Goal: Task Accomplishment & Management: Use online tool/utility

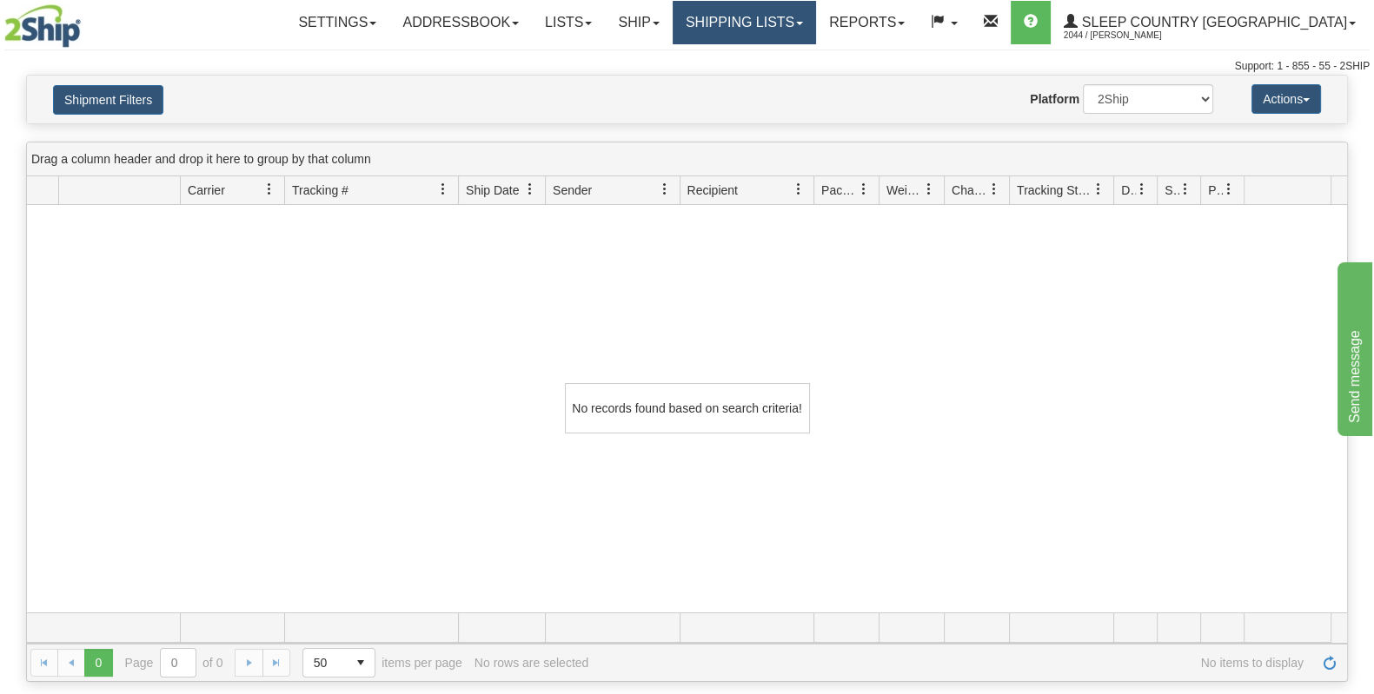
click at [816, 30] on link "Shipping lists" at bounding box center [744, 22] width 143 height 43
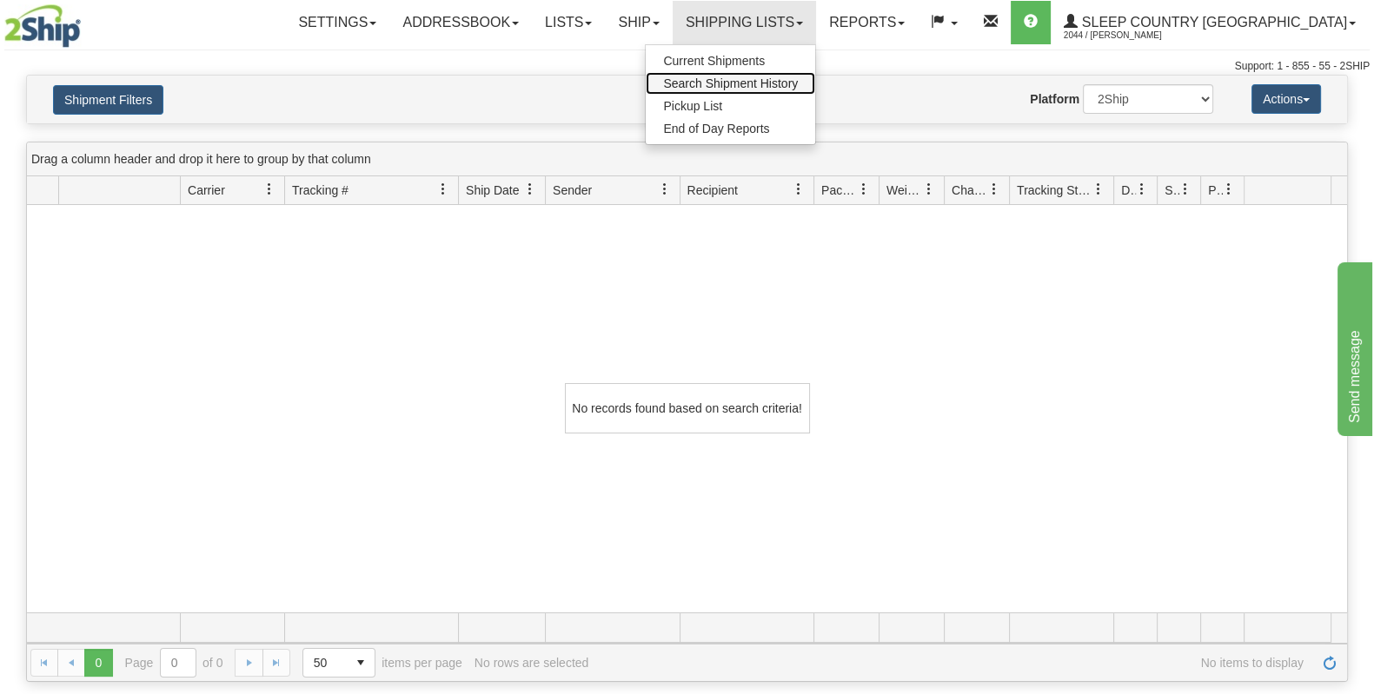
click at [798, 86] on span "Search Shipment History" at bounding box center [730, 83] width 135 height 14
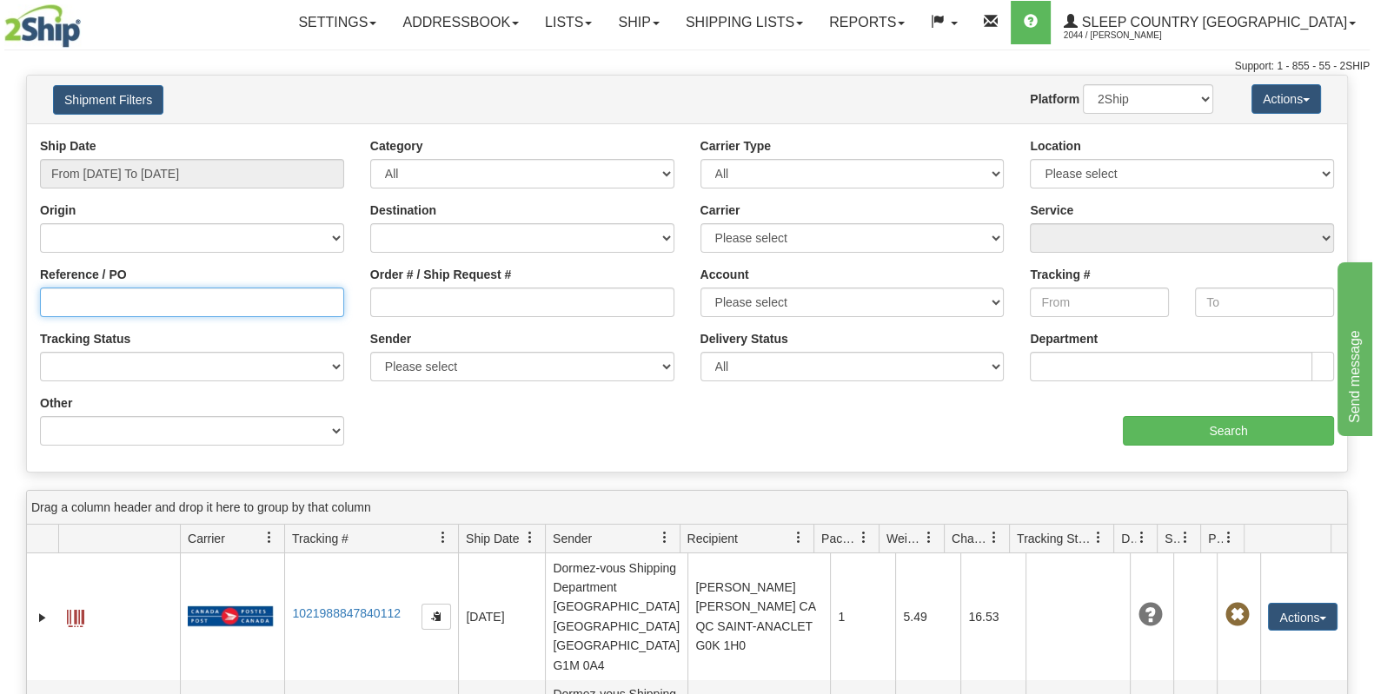
click at [147, 302] on input "Reference / PO" at bounding box center [192, 303] width 304 height 30
paste input "9000I073942"
type input "9000I073942"
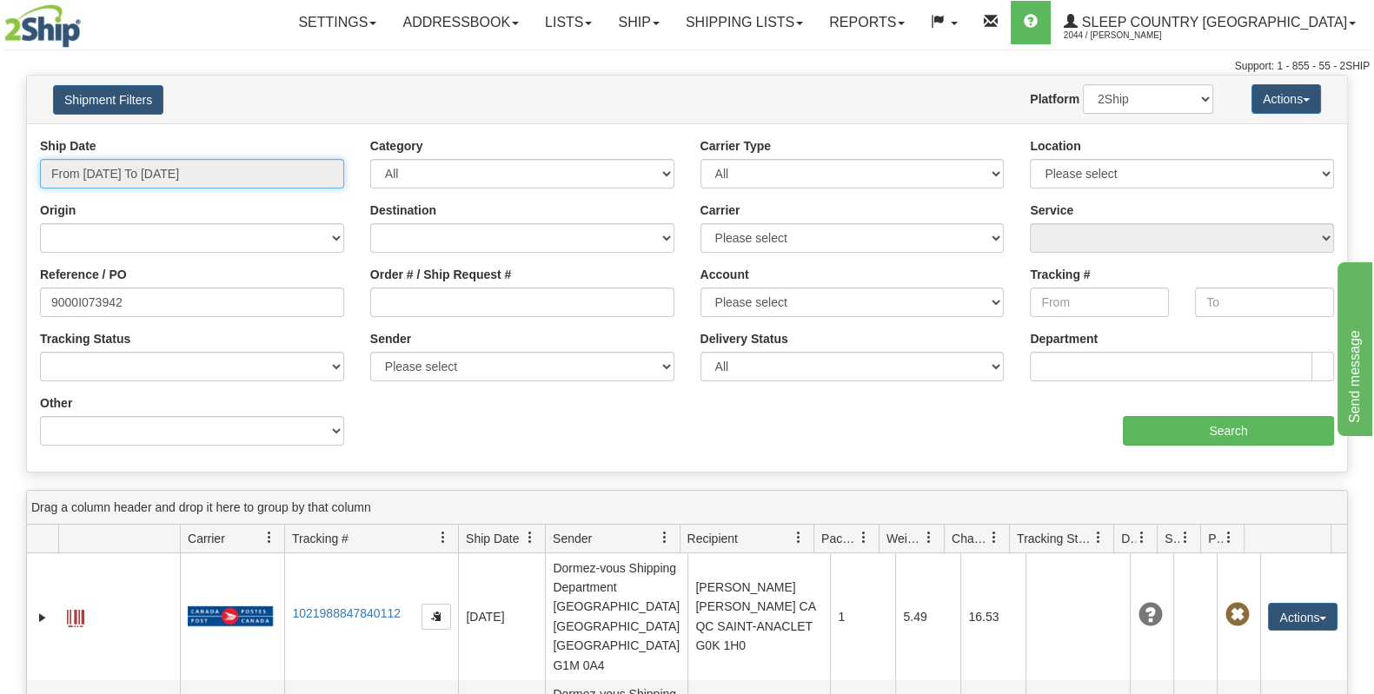
click at [196, 172] on input "From 09/19/2025 To 09/20/2025" at bounding box center [192, 174] width 304 height 30
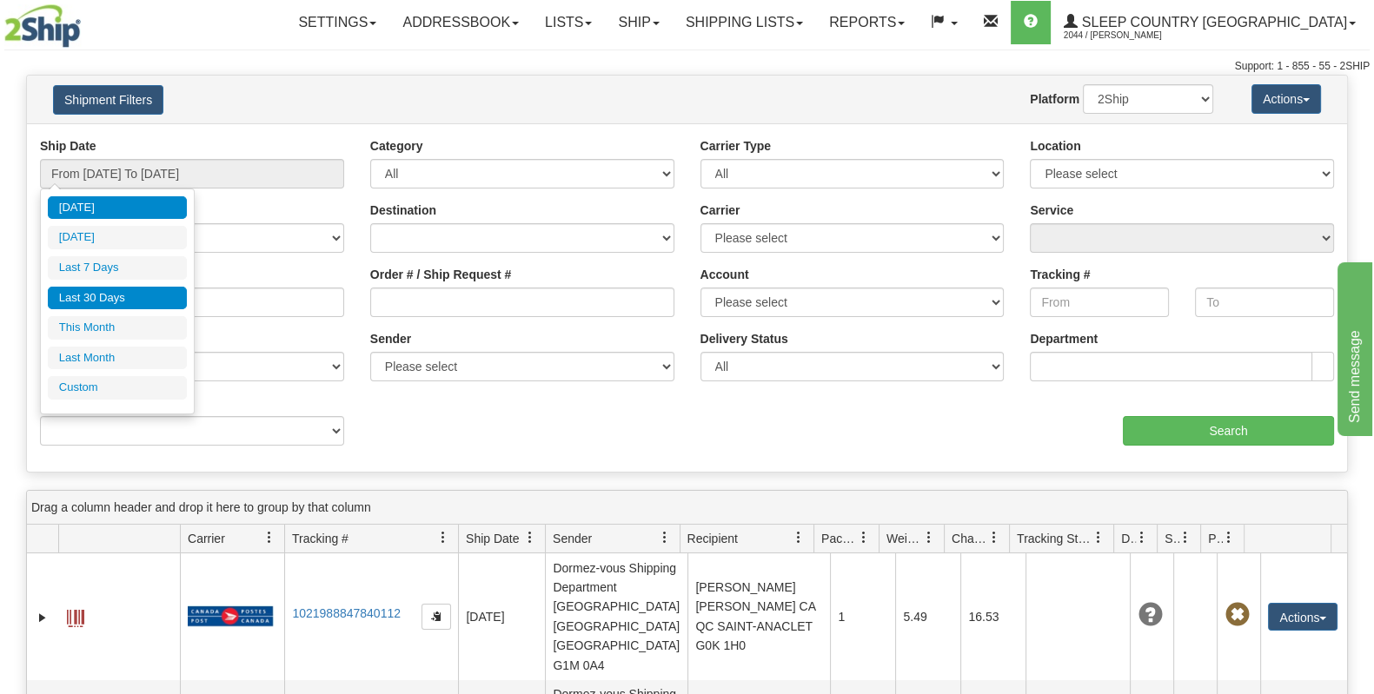
click at [103, 306] on li "Last 30 Days" at bounding box center [117, 298] width 139 height 23
type input "From 08/22/2025 To 09/20/2025"
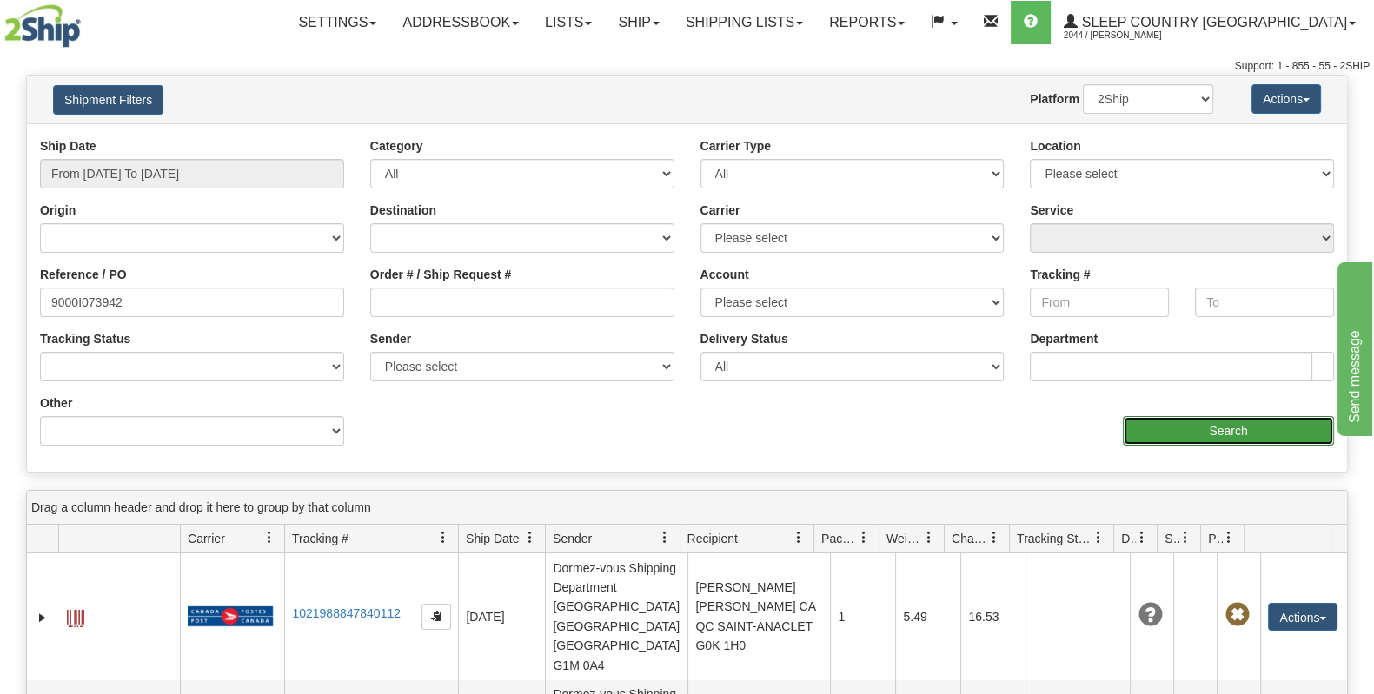
click at [1205, 423] on input "Search" at bounding box center [1228, 431] width 211 height 30
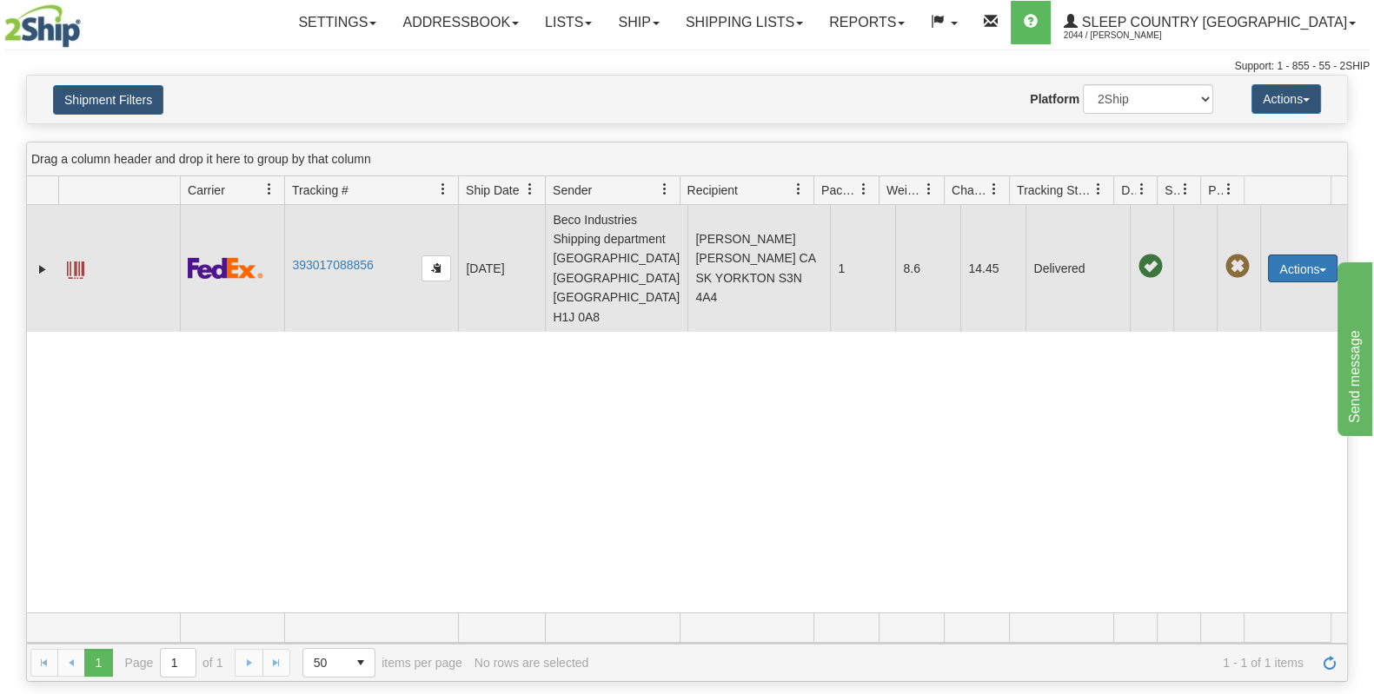
click at [1308, 255] on button "Actions" at bounding box center [1303, 269] width 70 height 28
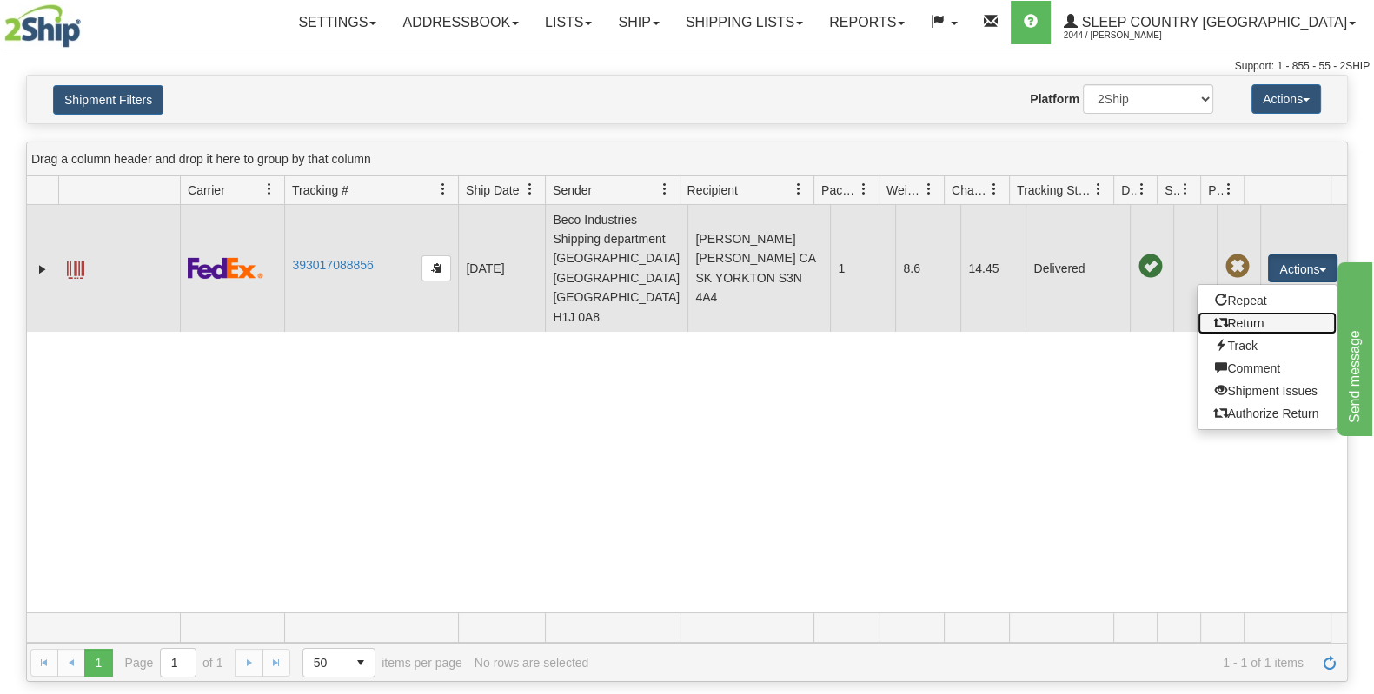
click at [1271, 312] on link "Return" at bounding box center [1267, 323] width 139 height 23
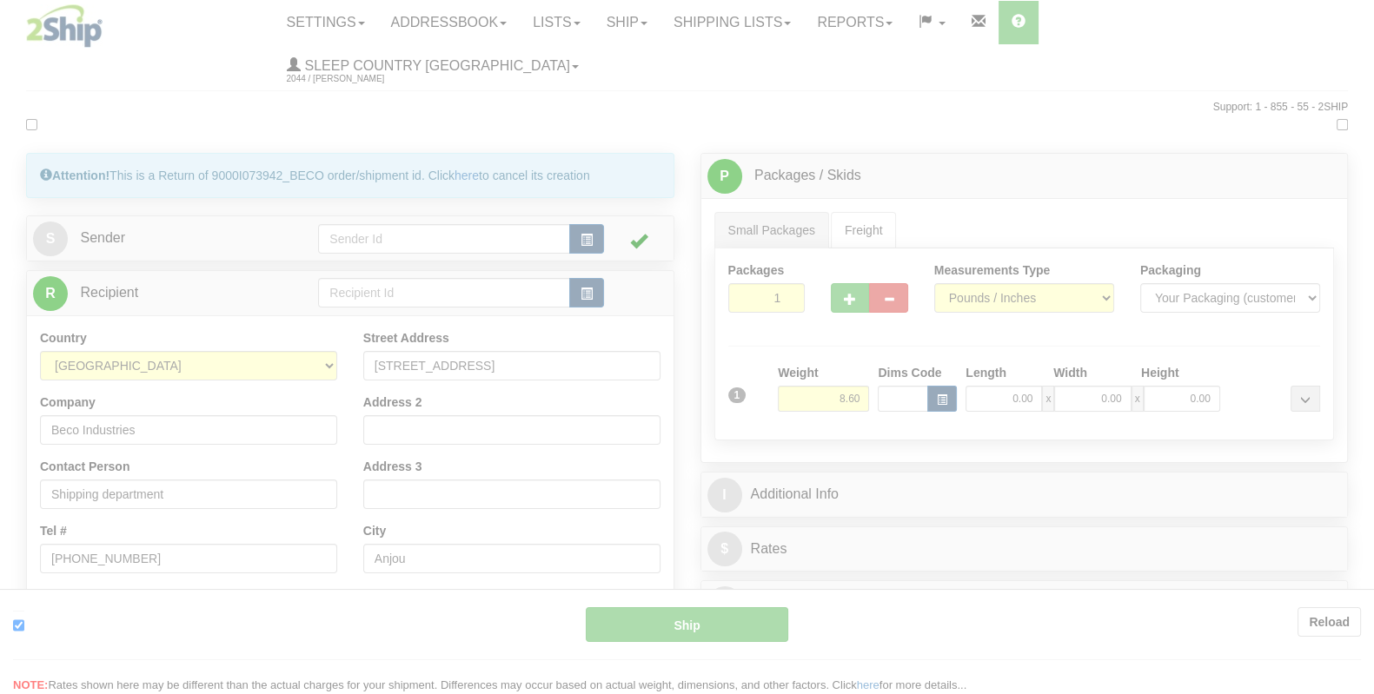
type input "92"
type input "11:02"
type input "16:00"
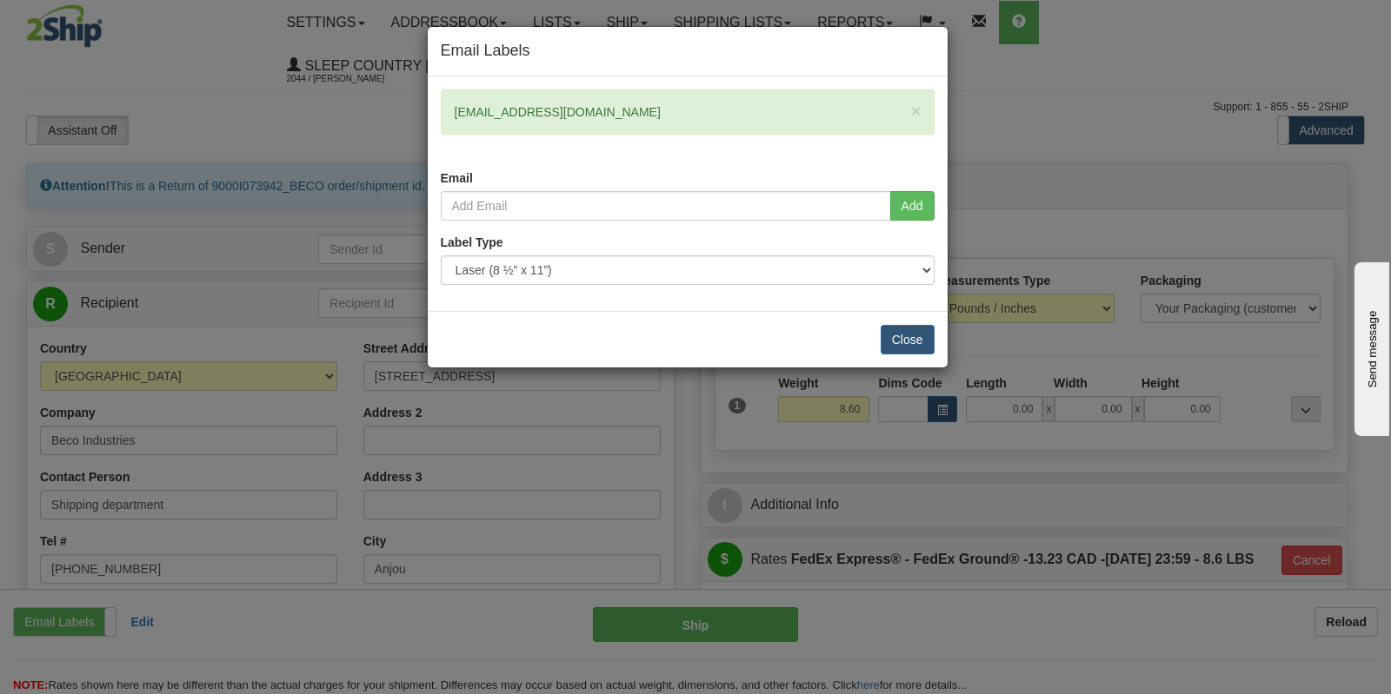
drag, startPoint x: 600, startPoint y: 112, endPoint x: 425, endPoint y: 112, distance: 174.7
click at [425, 112] on div "Email Labels × [EMAIL_ADDRESS][DOMAIN_NAME] Email Add Label Type" at bounding box center [695, 347] width 1391 height 694
copy div "[EMAIL_ADDRESS][DOMAIN_NAME]"
click at [526, 199] on input "email" at bounding box center [666, 206] width 450 height 30
paste input "[EMAIL_ADDRESS][DOMAIN_NAME]"
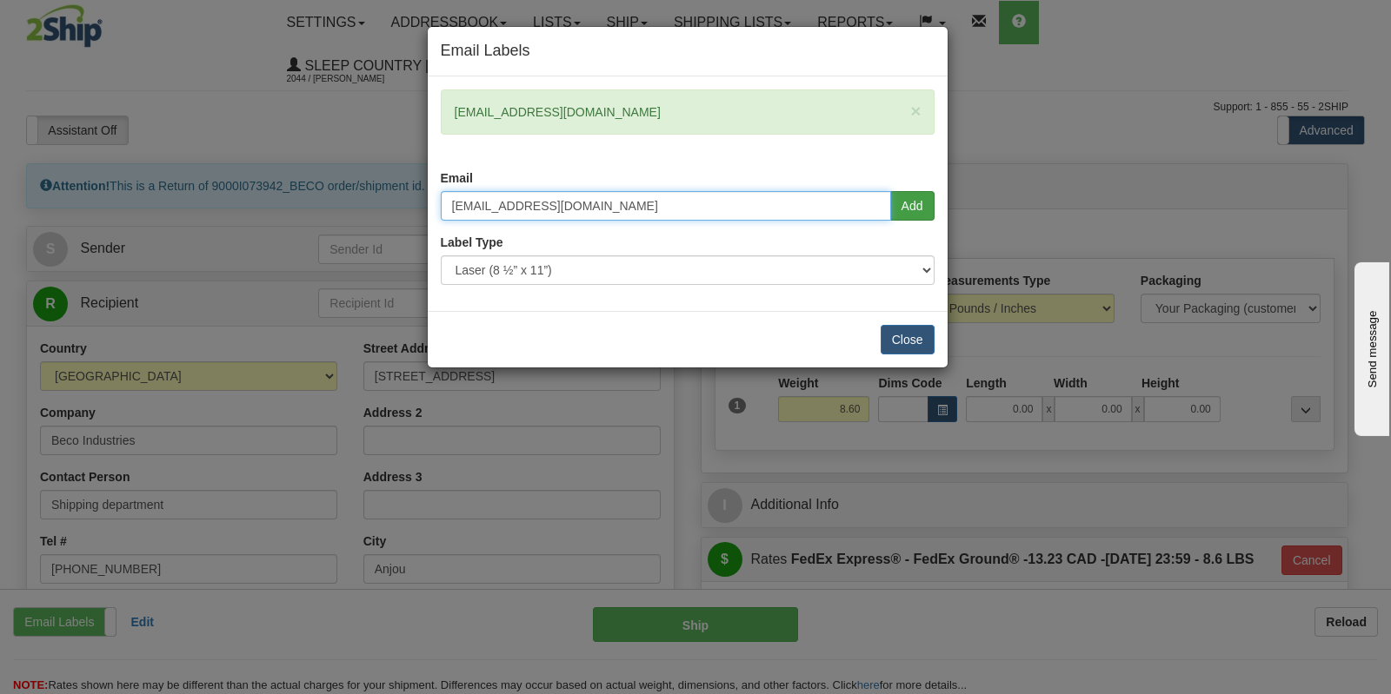
type input "[EMAIL_ADDRESS][DOMAIN_NAME]"
click at [904, 202] on button "Add" at bounding box center [912, 206] width 44 height 30
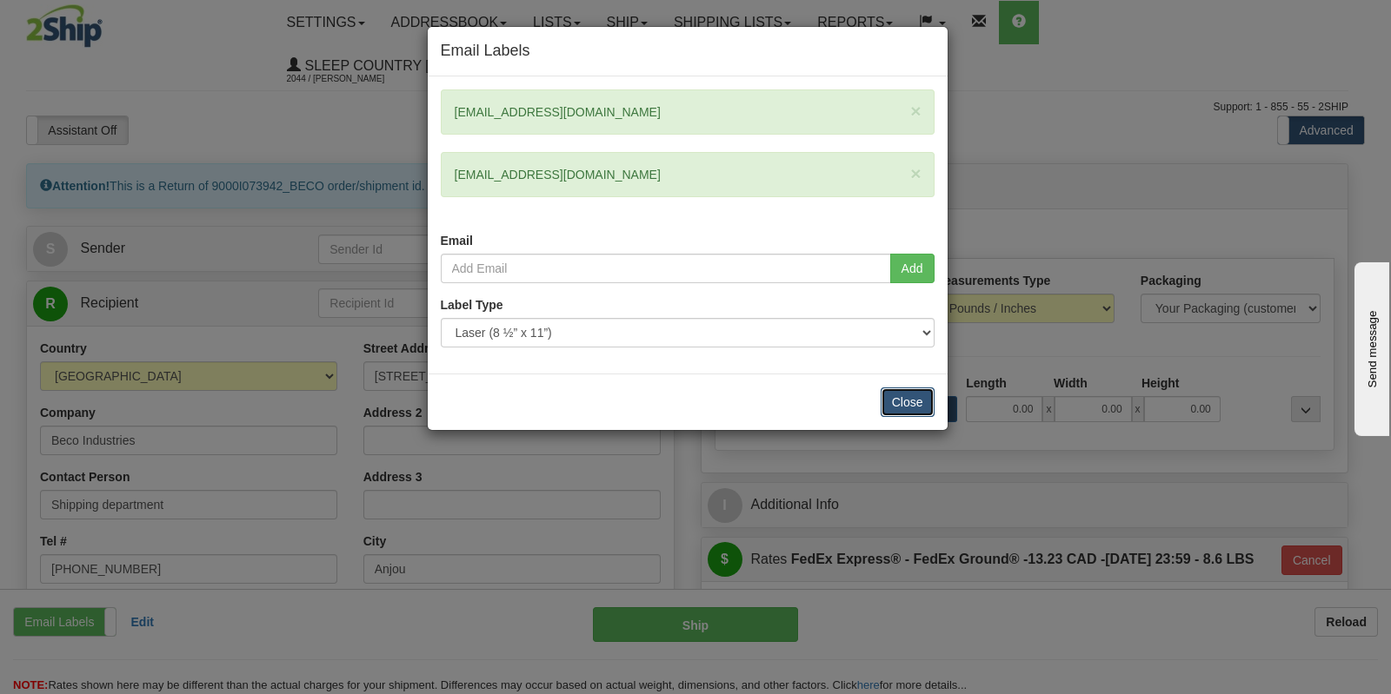
click at [906, 393] on button "Close" at bounding box center [907, 403] width 54 height 30
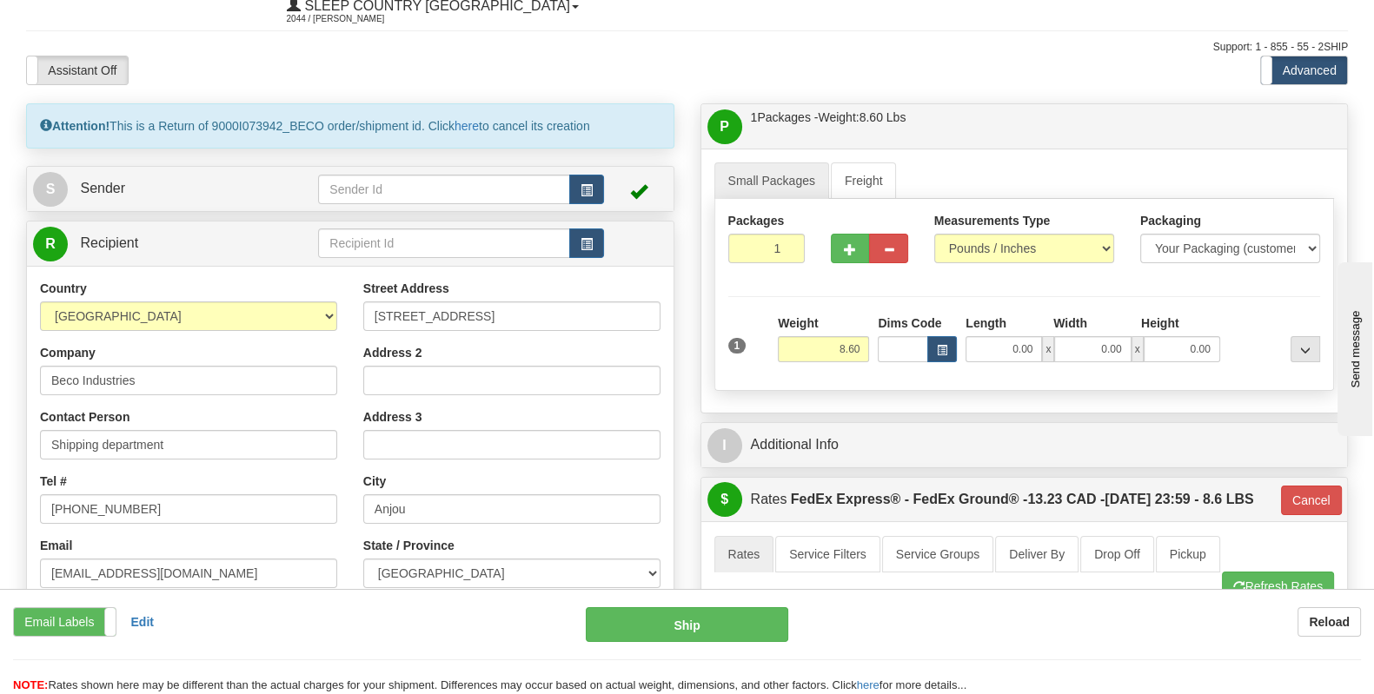
scroll to position [108, 0]
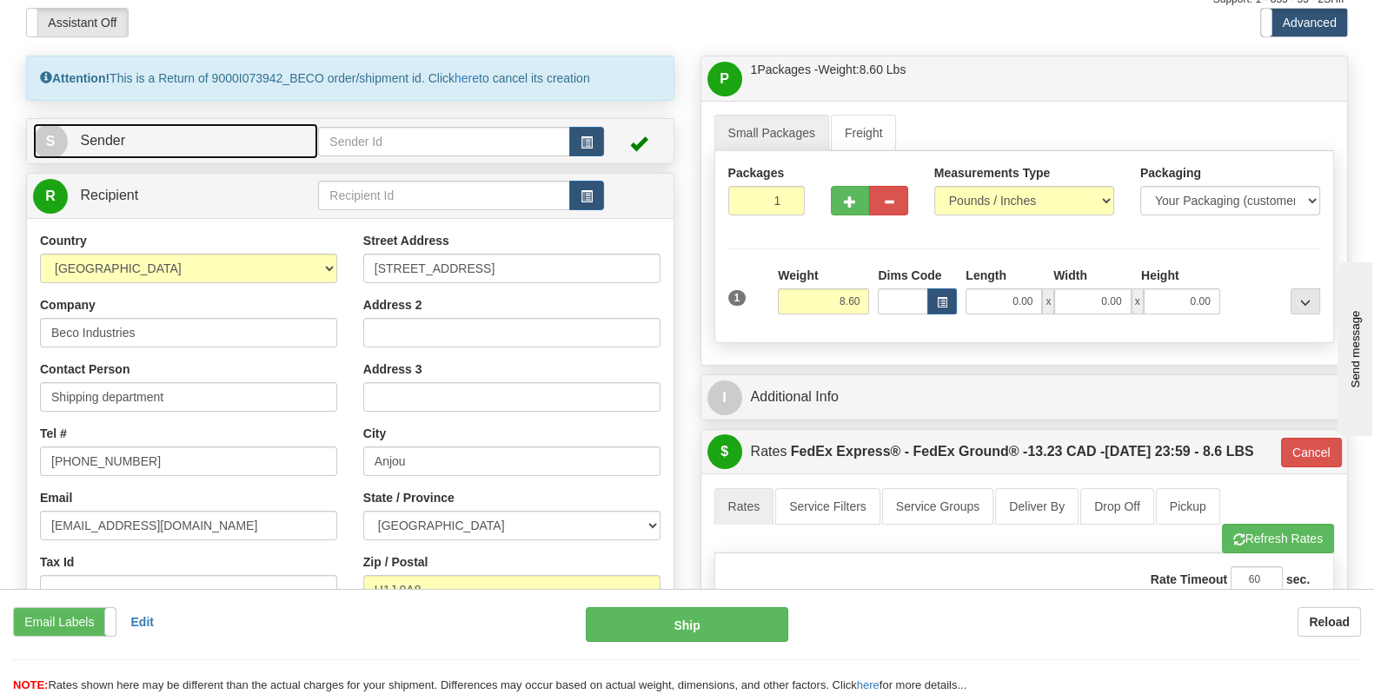
click at [59, 124] on span "S" at bounding box center [50, 141] width 35 height 35
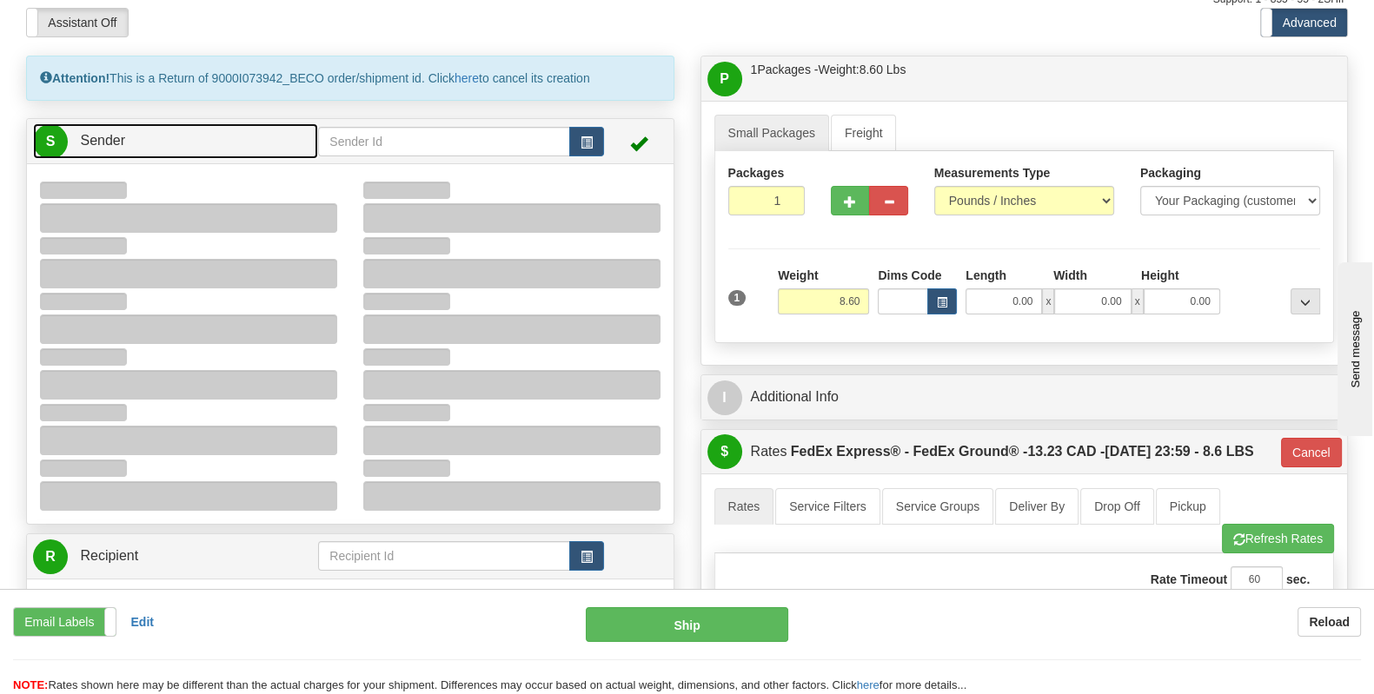
type input "12:08"
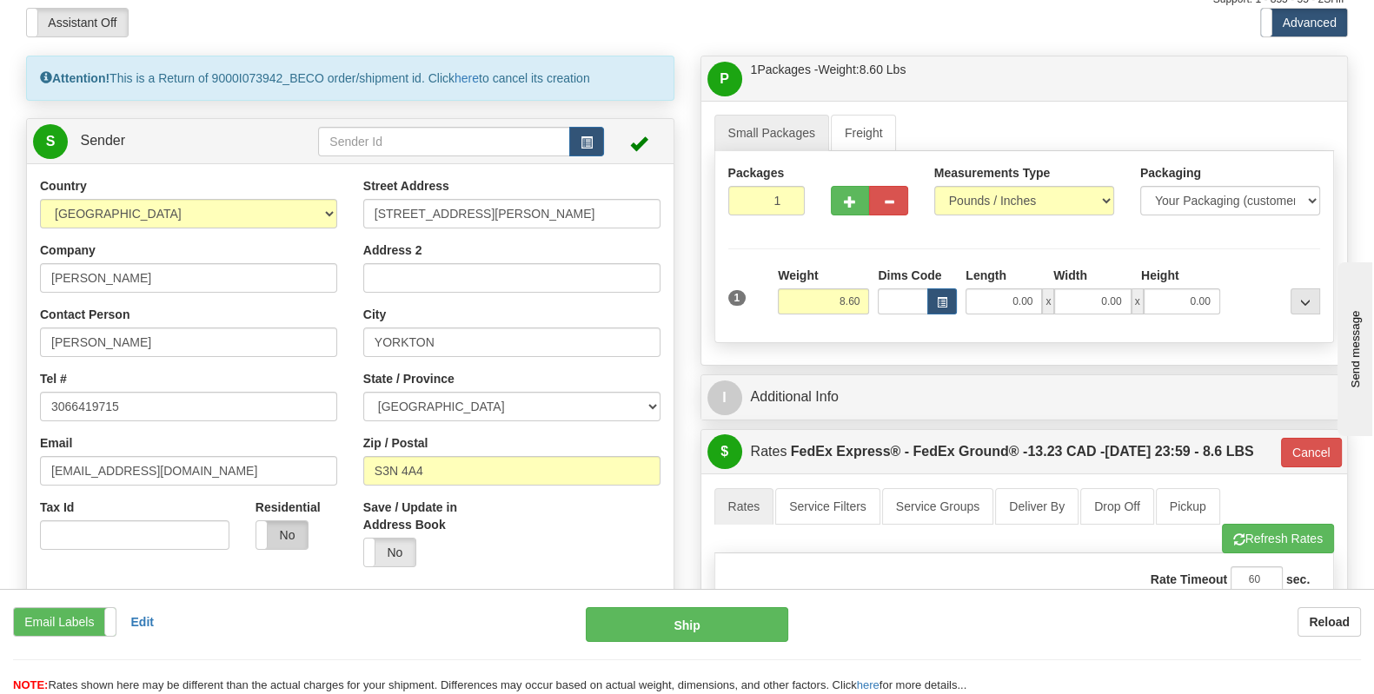
click at [289, 521] on label "No" at bounding box center [281, 535] width 51 height 28
type input "92"
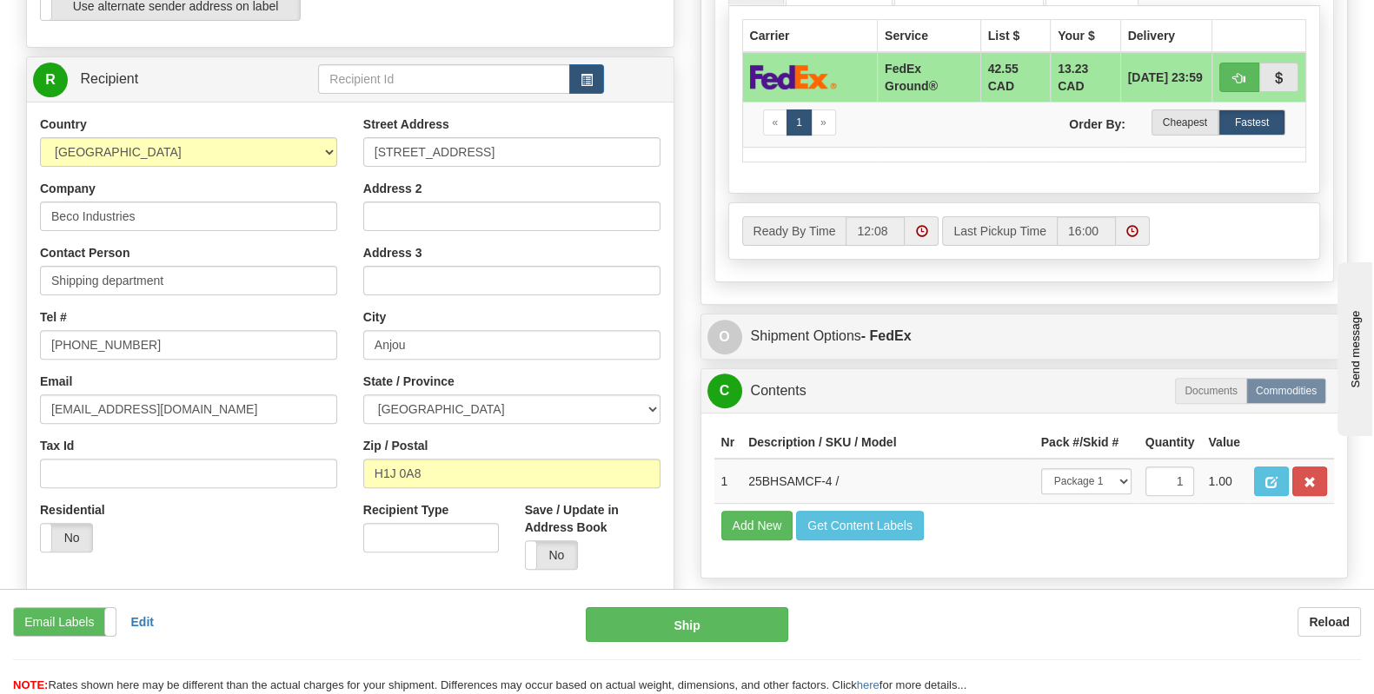
scroll to position [652, 0]
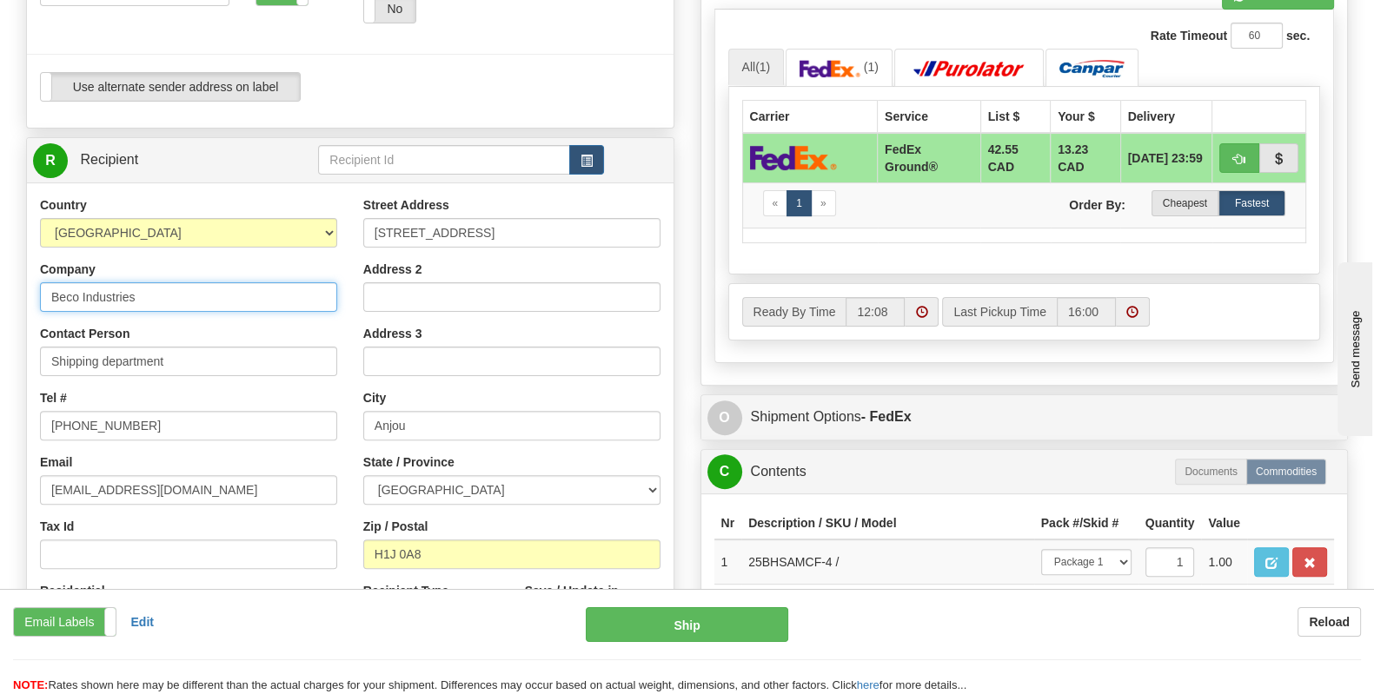
click at [175, 282] on input "Beco Industries" at bounding box center [188, 297] width 297 height 30
drag, startPoint x: 175, startPoint y: 256, endPoint x: 47, endPoint y: 259, distance: 127.8
click at [47, 282] on input "Beco Industries" at bounding box center [188, 297] width 297 height 30
drag, startPoint x: 896, startPoint y: 236, endPoint x: 669, endPoint y: 236, distance: 226.8
click at [896, 236] on div "Carrier Service List $ Your $ Delivery FedEx Ground® 42.55 CAD 13.23 CAD [DATE]…" at bounding box center [1024, 181] width 593 height 188
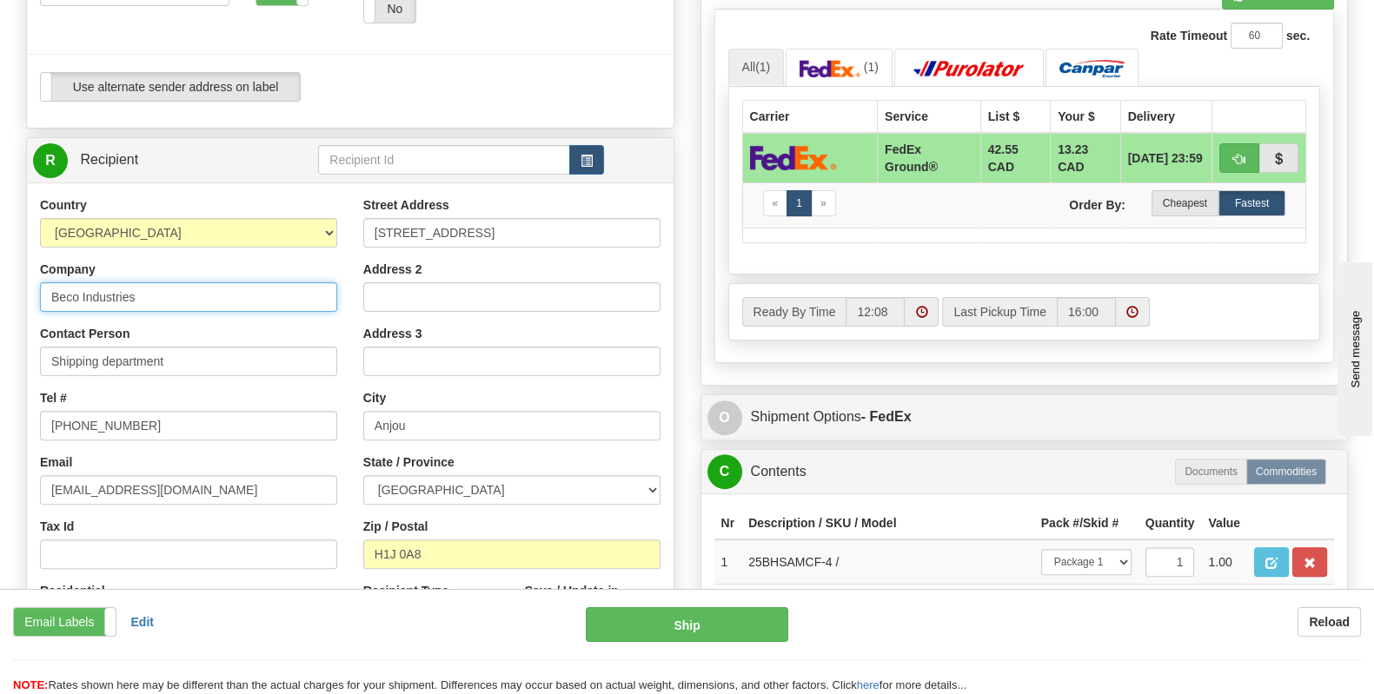
click at [218, 282] on input "Beco Industries" at bounding box center [188, 297] width 297 height 30
drag, startPoint x: 200, startPoint y: 256, endPoint x: 24, endPoint y: 257, distance: 175.6
click at [24, 257] on div "Attention! This is a Return of 9000I073942_BECO order/shipment id. Click here t…" at bounding box center [350, 154] width 674 height 1284
type input "Sleep Country [GEOGRAPHIC_DATA]"
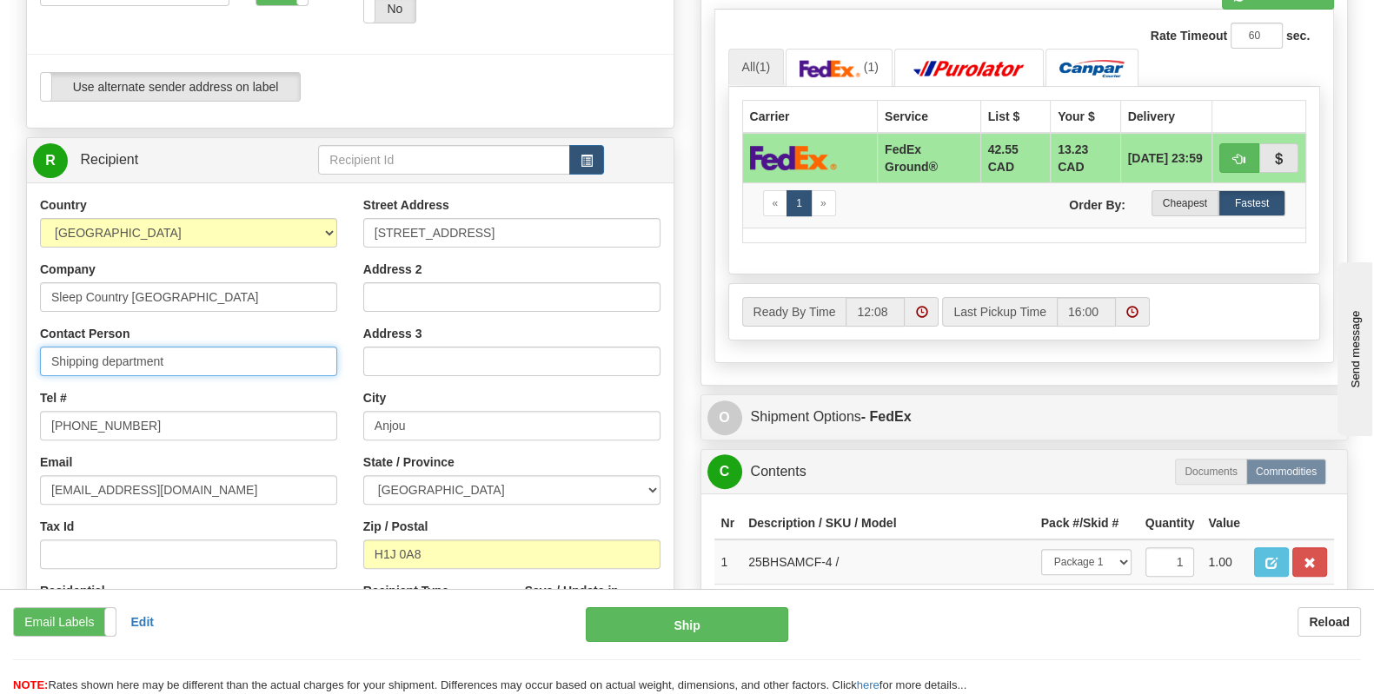
click at [210, 347] on input "Shipping department" at bounding box center [188, 362] width 297 height 30
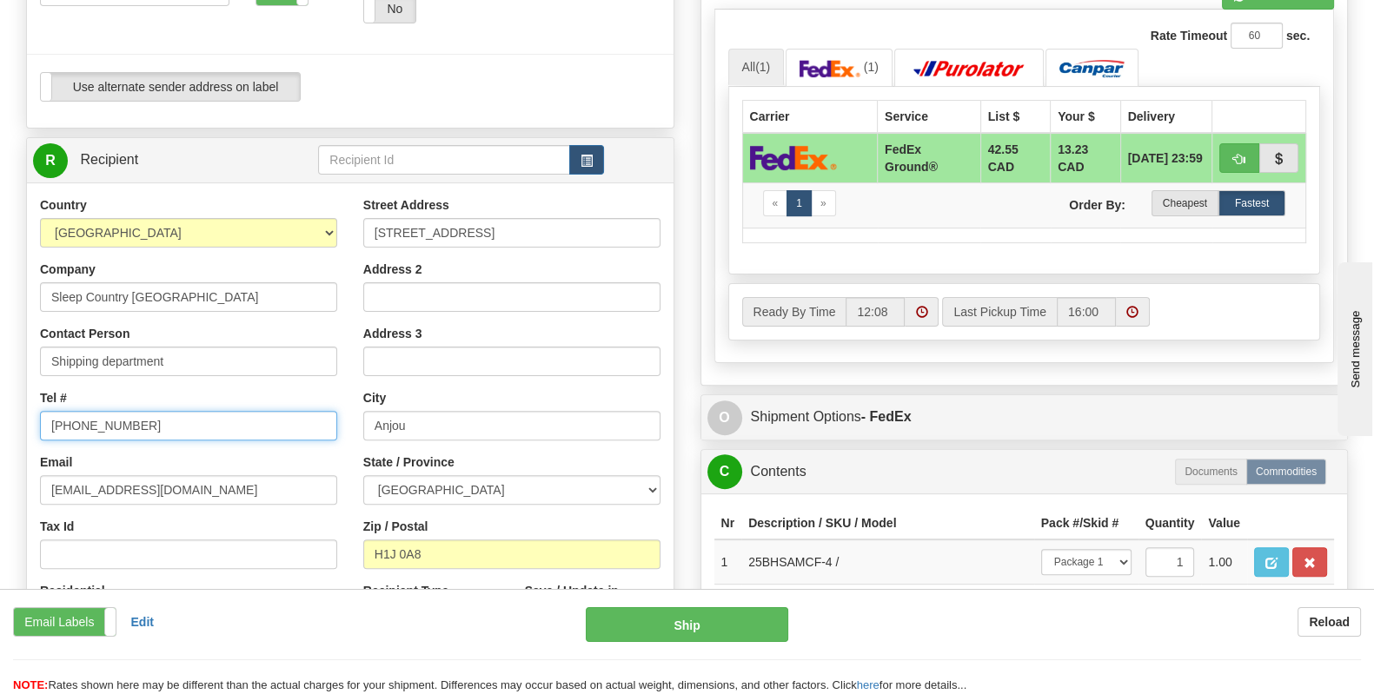
click at [122, 411] on input "[PHONE_NUMBER]" at bounding box center [188, 426] width 297 height 30
drag, startPoint x: 136, startPoint y: 388, endPoint x: 16, endPoint y: 383, distance: 120.9
click at [16, 383] on div "Attention! This is a Return of 9000I073942_BECO order/shipment id. Click here t…" at bounding box center [350, 154] width 674 height 1284
type input "[PHONE_NUMBER]"
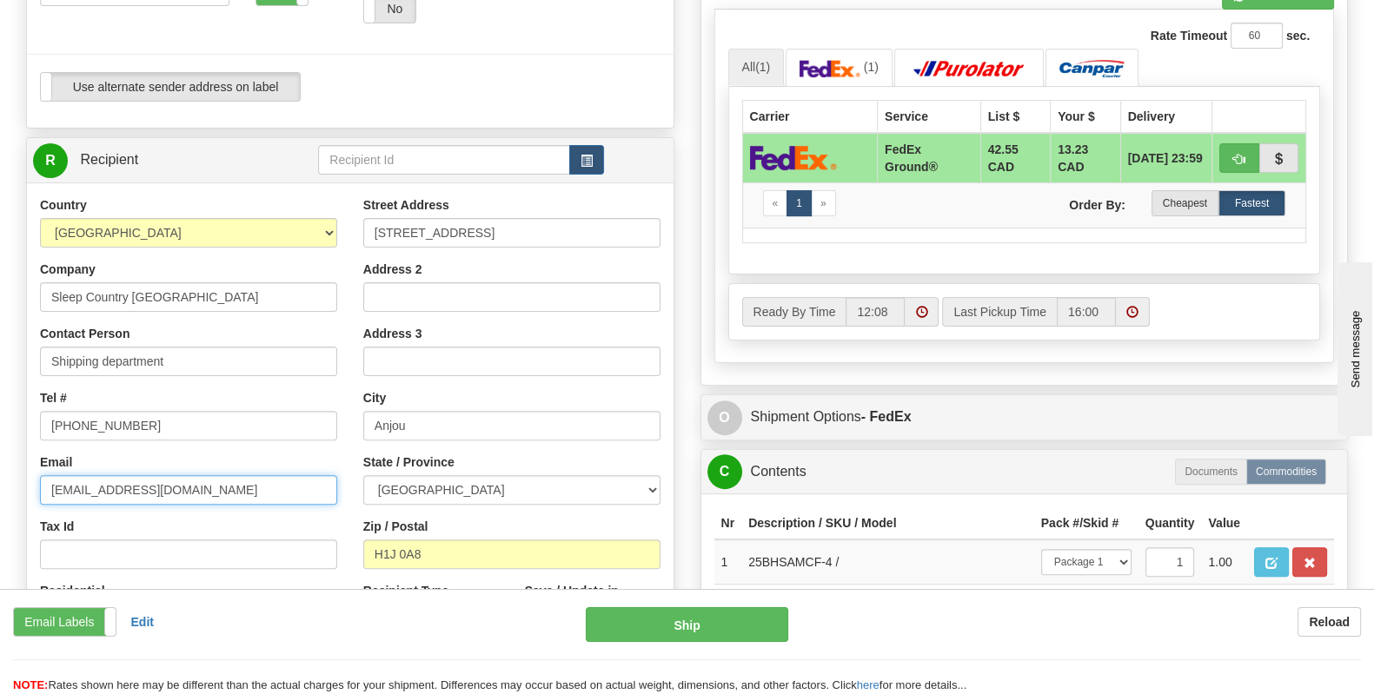
drag, startPoint x: 236, startPoint y: 444, endPoint x: 39, endPoint y: 452, distance: 196.6
click at [40, 475] on input "[EMAIL_ADDRESS][DOMAIN_NAME]" at bounding box center [188, 490] width 297 height 30
type input "[EMAIL_ADDRESS][DOMAIN_NAME]"
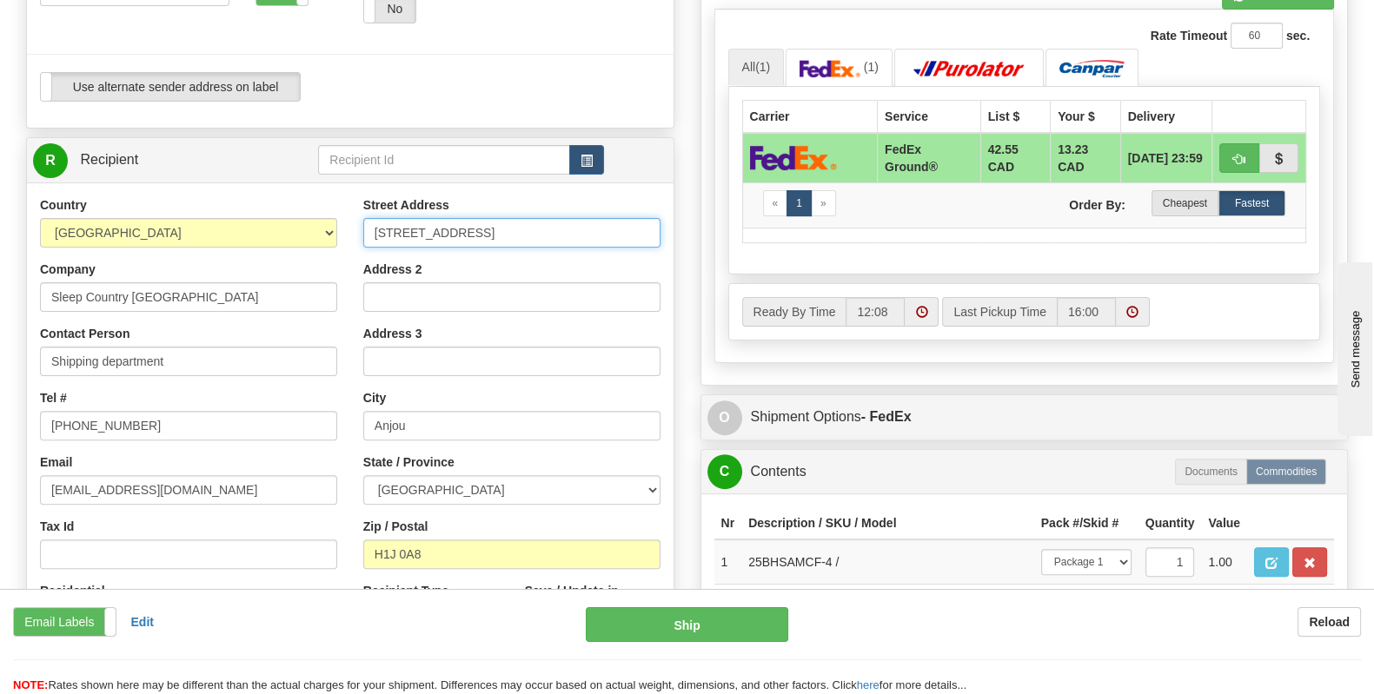
drag, startPoint x: 496, startPoint y: 189, endPoint x: 355, endPoint y: 185, distance: 140.8
click at [355, 196] on div "Street Address [STREET_ADDRESS] Address 2 Address 3 City [GEOGRAPHIC_DATA] Stat…" at bounding box center [511, 430] width 323 height 468
paste input "Calgary Hub DC 951- at [STREET_ADDRESS]"
drag, startPoint x: 418, startPoint y: 193, endPoint x: 290, endPoint y: 213, distance: 129.3
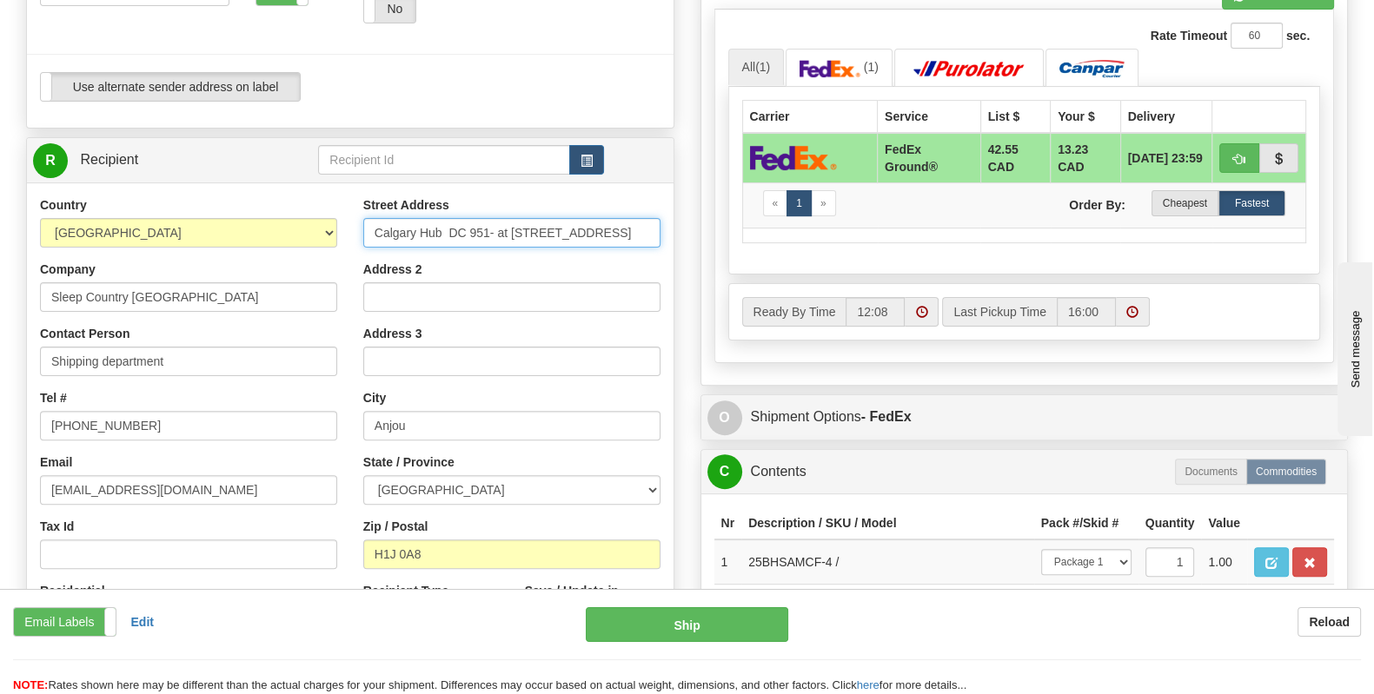
click at [290, 213] on div "Country [GEOGRAPHIC_DATA] [GEOGRAPHIC_DATA] [GEOGRAPHIC_DATA] [GEOGRAPHIC_DATA]…" at bounding box center [350, 430] width 647 height 468
drag, startPoint x: 492, startPoint y: 187, endPoint x: 627, endPoint y: 199, distance: 135.3
click at [627, 218] on input "[STREET_ADDRESS]" at bounding box center [511, 233] width 297 height 30
type input "11 DUFFERIN PL SE"
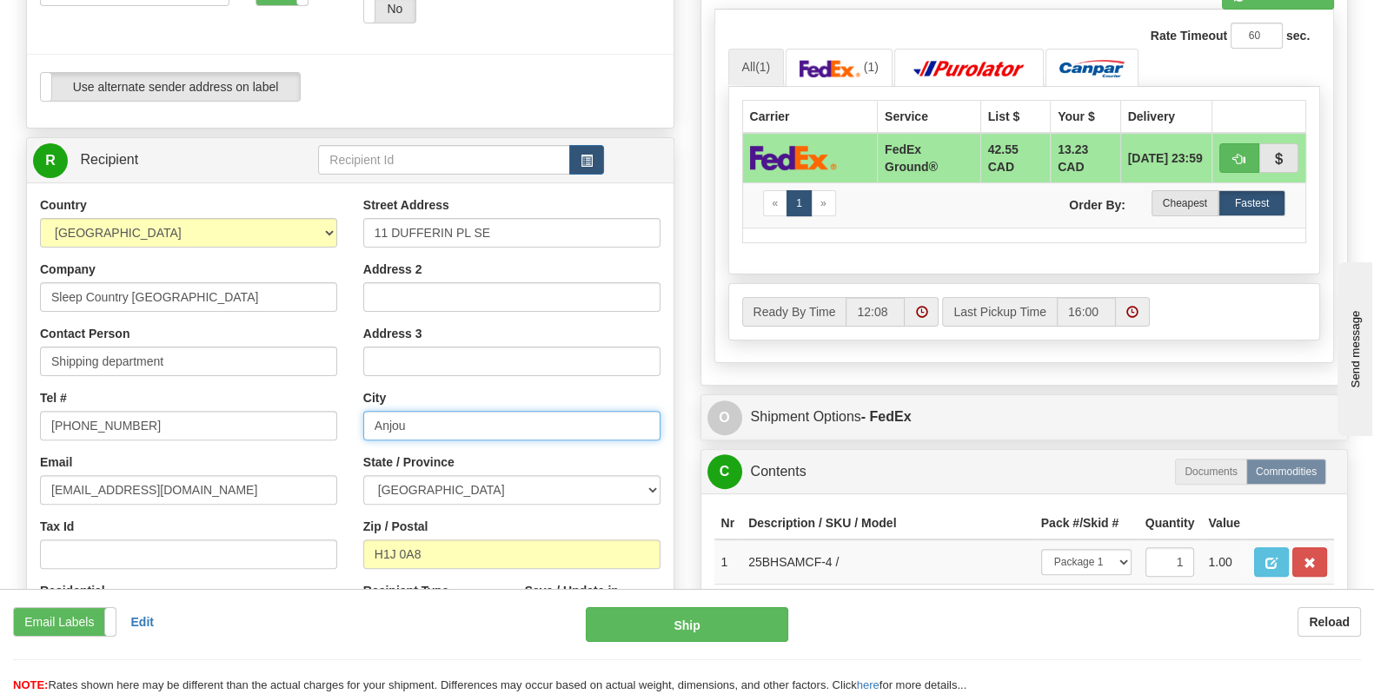
click at [457, 411] on input "Anjou" at bounding box center [511, 426] width 297 height 30
drag, startPoint x: 439, startPoint y: 381, endPoint x: 309, endPoint y: 388, distance: 130.5
click at [309, 388] on div "Country [GEOGRAPHIC_DATA] [GEOGRAPHIC_DATA] [GEOGRAPHIC_DATA] [GEOGRAPHIC_DATA]…" at bounding box center [350, 430] width 647 height 468
type input "[GEOGRAPHIC_DATA]"
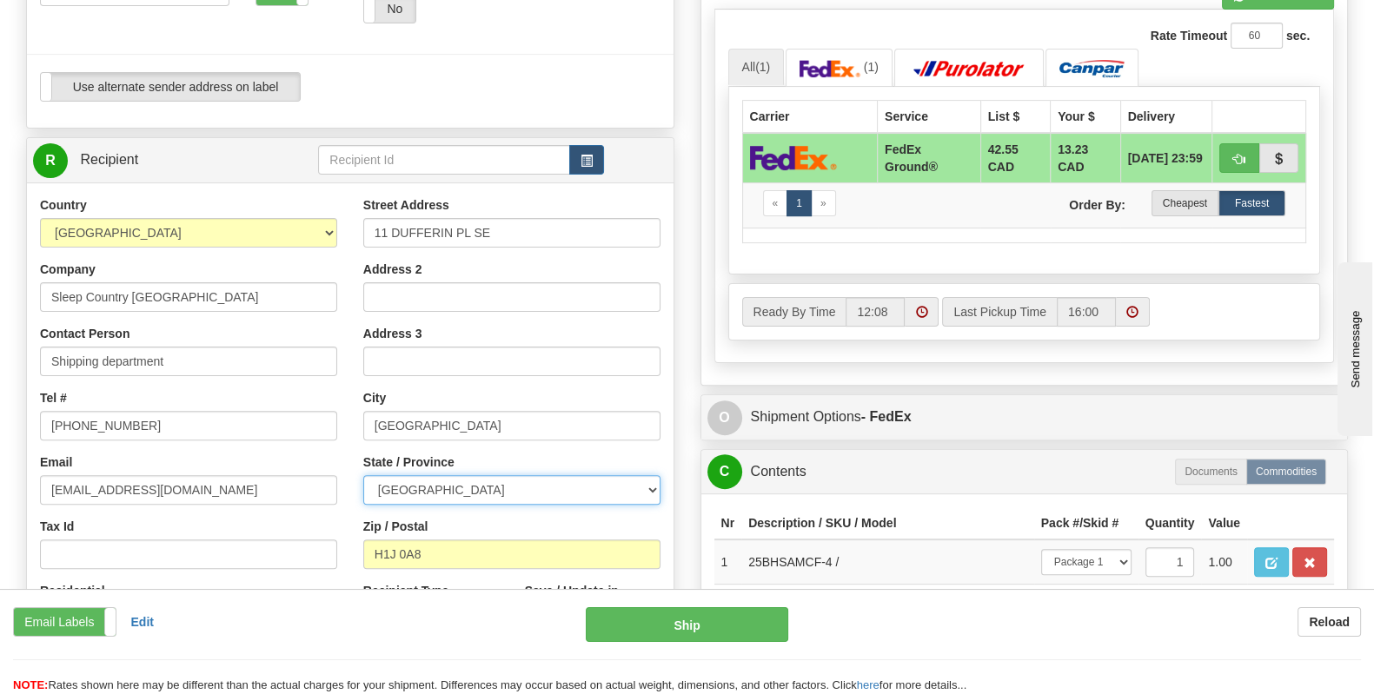
click at [451, 475] on select "[GEOGRAPHIC_DATA] [GEOGRAPHIC_DATA] [GEOGRAPHIC_DATA] [GEOGRAPHIC_DATA] [GEOGRA…" at bounding box center [511, 490] width 297 height 30
select select "AB"
click at [363, 475] on select "[GEOGRAPHIC_DATA] [GEOGRAPHIC_DATA] [GEOGRAPHIC_DATA] [GEOGRAPHIC_DATA] [GEOGRA…" at bounding box center [511, 490] width 297 height 30
drag, startPoint x: 366, startPoint y: 515, endPoint x: 290, endPoint y: 514, distance: 75.6
click at [290, 514] on div "Country [GEOGRAPHIC_DATA] [GEOGRAPHIC_DATA] [GEOGRAPHIC_DATA] [GEOGRAPHIC_DATA]…" at bounding box center [350, 430] width 647 height 468
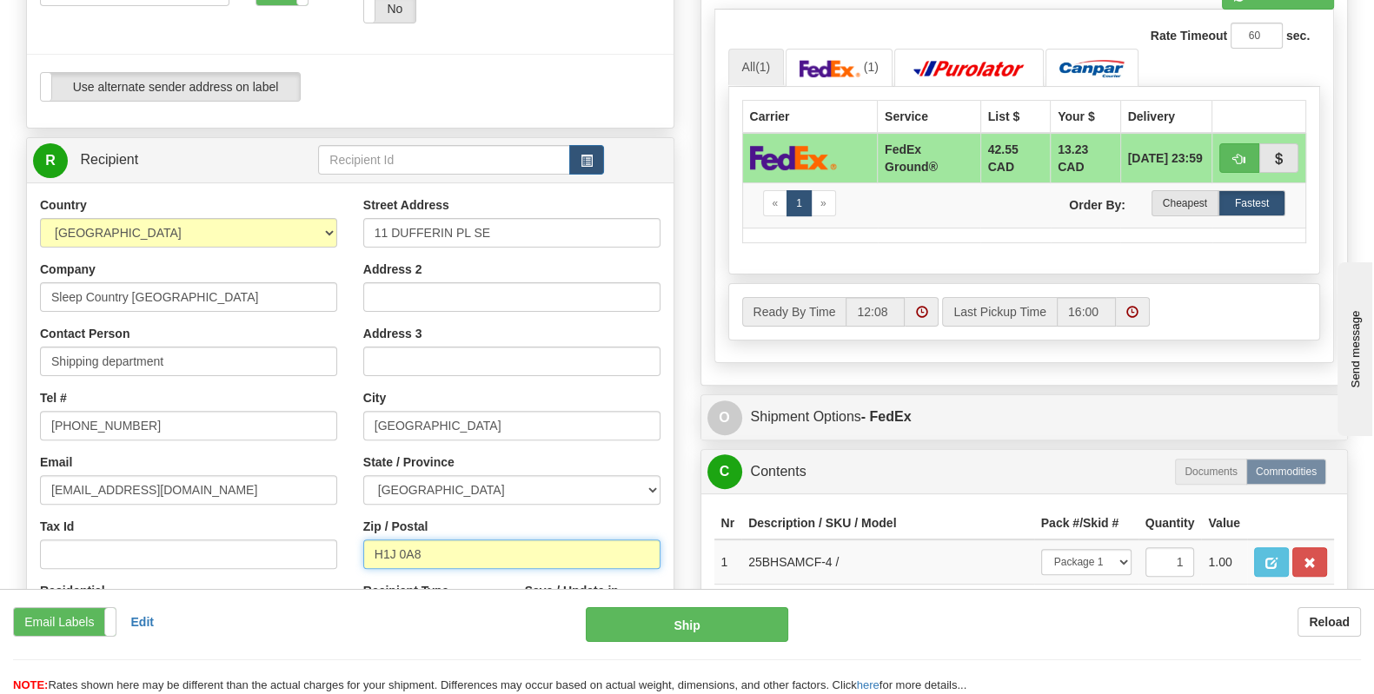
paste input "CALGARY T2C 4W3"
drag, startPoint x: 434, startPoint y: 514, endPoint x: 324, endPoint y: 516, distance: 109.5
click at [326, 515] on div "Country [GEOGRAPHIC_DATA] [GEOGRAPHIC_DATA] [GEOGRAPHIC_DATA] [GEOGRAPHIC_DATA]…" at bounding box center [350, 430] width 647 height 468
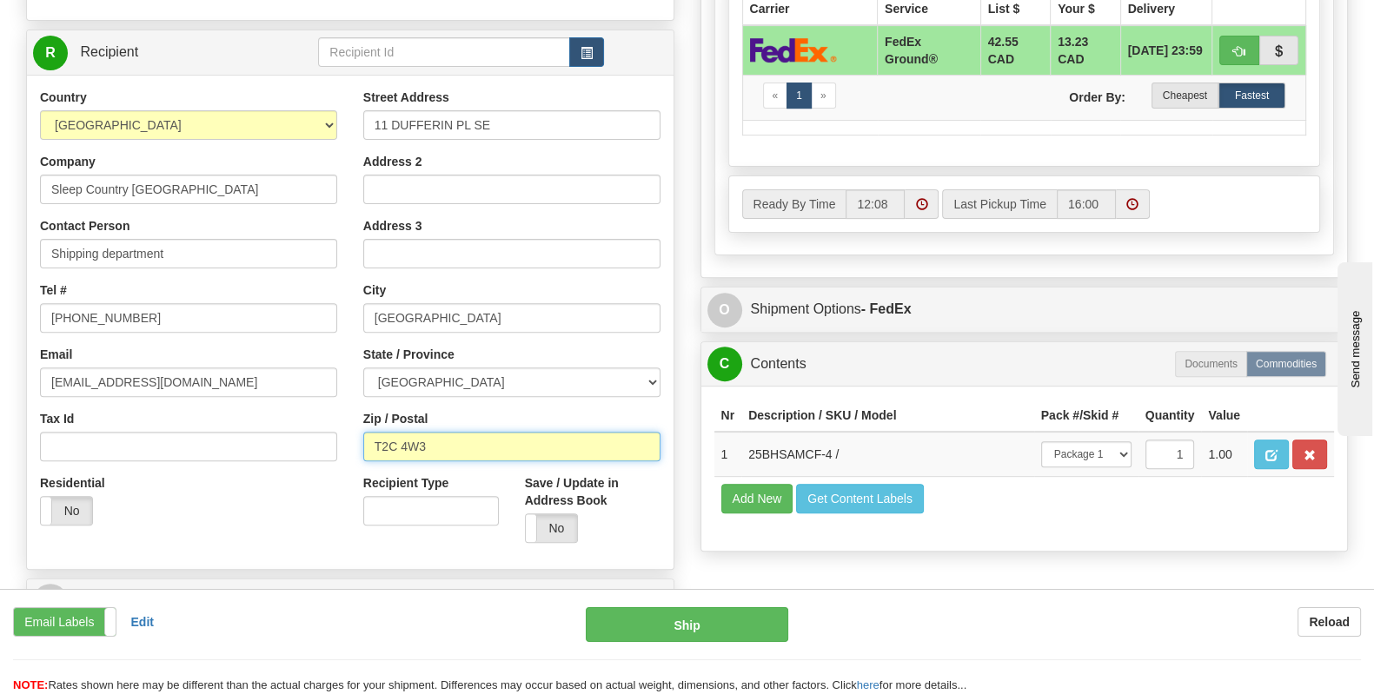
type input "T2C 4W3"
type input "92"
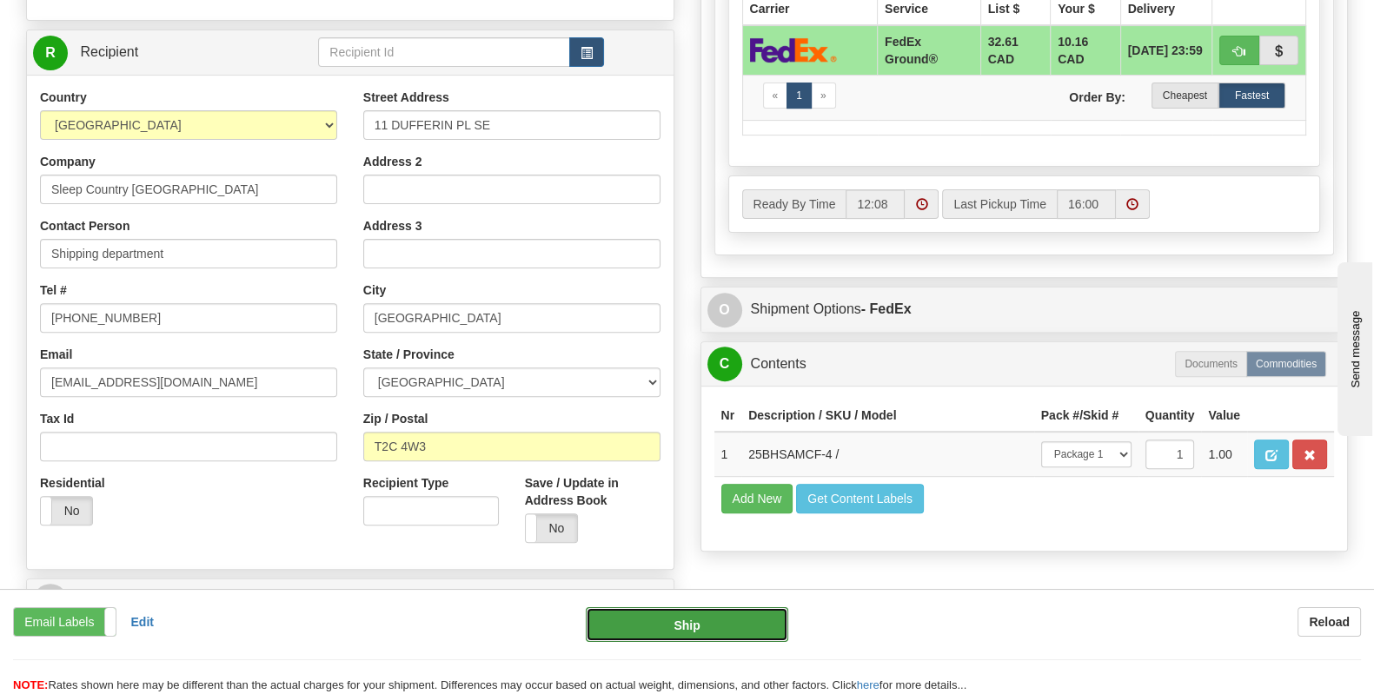
click at [667, 637] on button "Ship" at bounding box center [687, 624] width 202 height 35
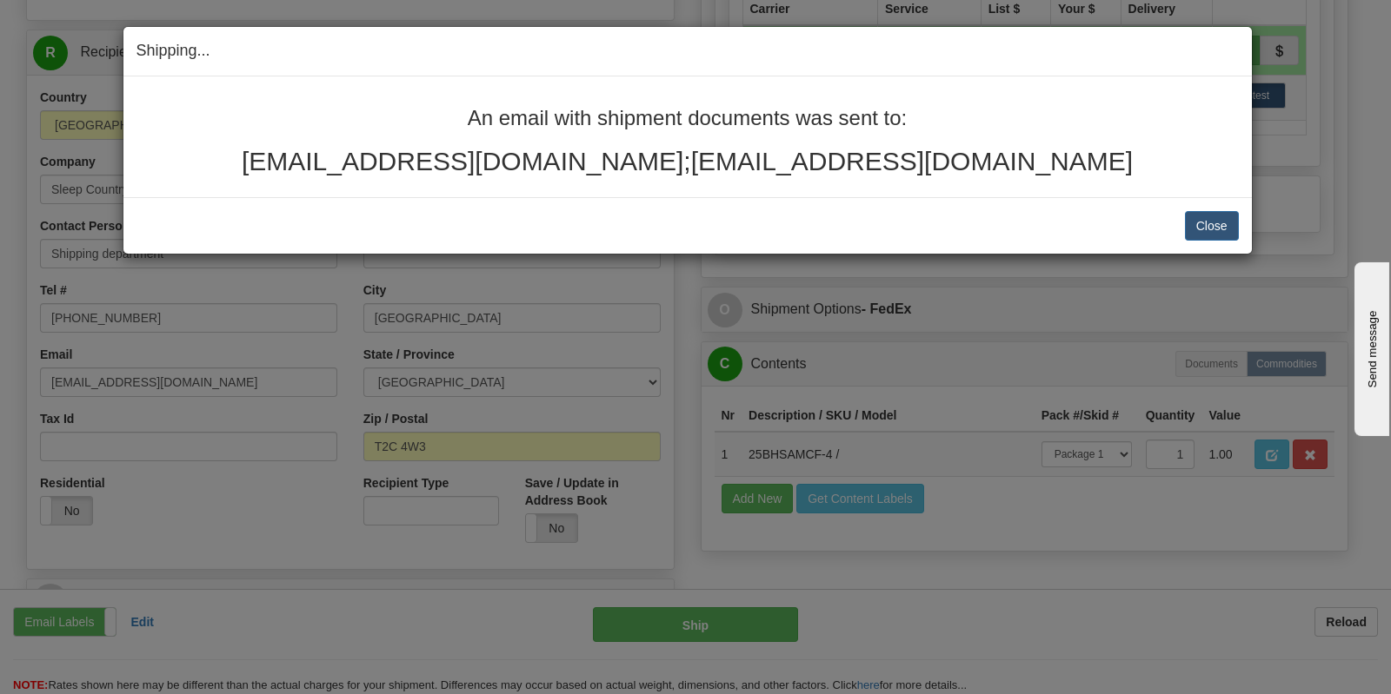
drag, startPoint x: 1073, startPoint y: 156, endPoint x: 282, endPoint y: 96, distance: 793.1
click at [282, 96] on div "An email with shipment documents was sent to: [EMAIL_ADDRESS][DOMAIN_NAME];[EMA…" at bounding box center [687, 136] width 1128 height 121
copy div "An email with shipment documents was sent to: [EMAIL_ADDRESS][DOMAIN_NAME];[EMA…"
click at [1208, 234] on button "Close" at bounding box center [1212, 226] width 54 height 30
